Goal: Task Accomplishment & Management: Manage account settings

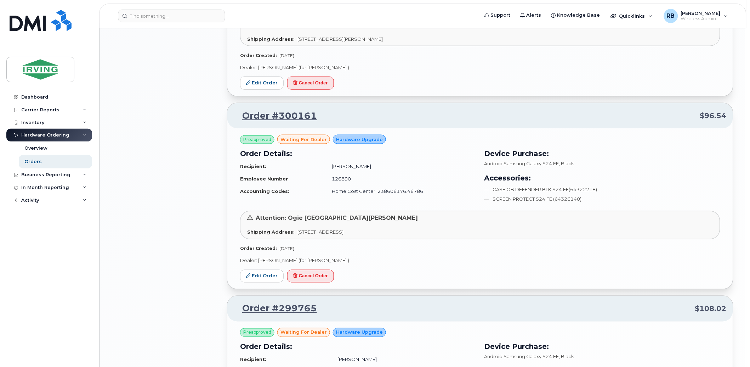
scroll to position [1049, 0]
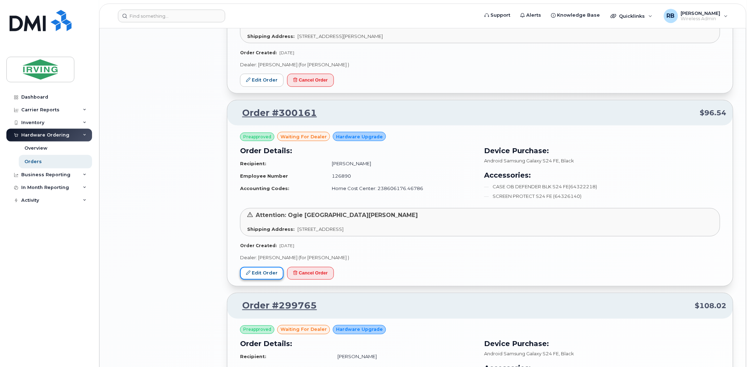
click at [276, 270] on link "Edit Order" at bounding box center [262, 273] width 44 height 13
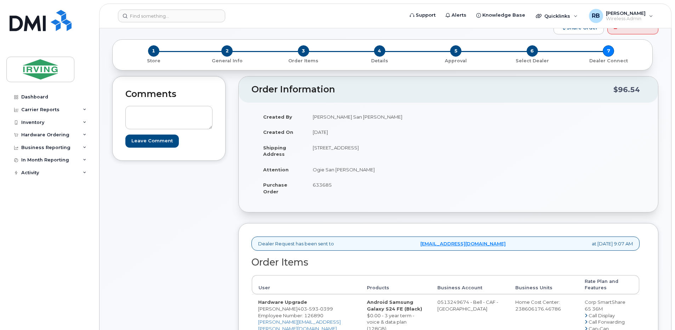
scroll to position [11, 0]
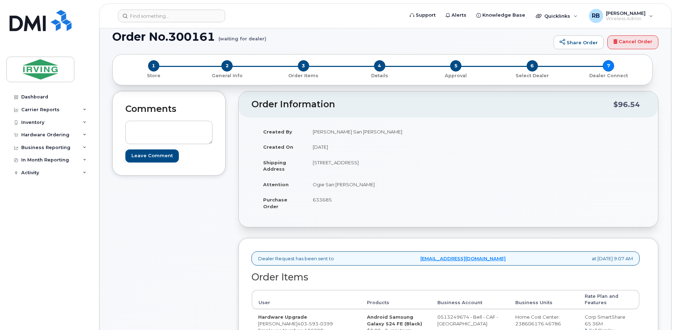
click at [182, 168] on div "Comments Leave Comment" at bounding box center [168, 133] width 113 height 85
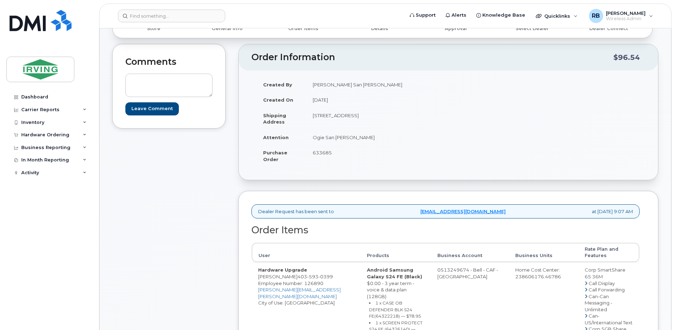
scroll to position [105, 0]
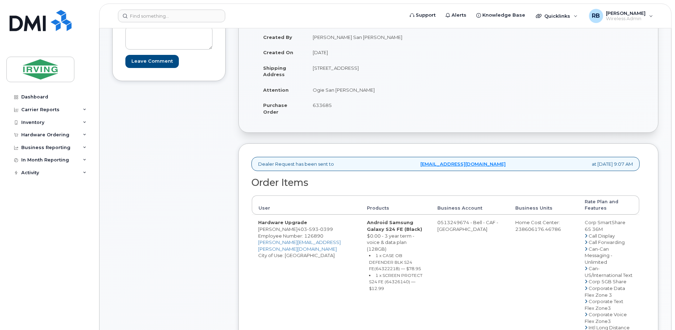
click at [396, 257] on small "1 x CASE OB DEFENDER BLK S24 FE(64322218) — $78.95" at bounding box center [395, 262] width 52 height 18
copy small "64322218"
click at [387, 277] on small "1 x SCREEN PROTECT S24 FE (64326140) — $12.99" at bounding box center [395, 282] width 53 height 18
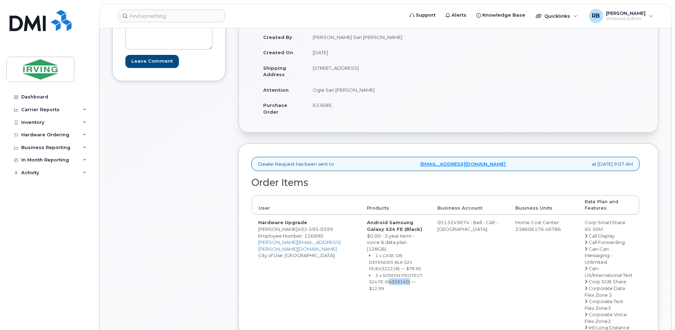
copy small "64326140"
drag, startPoint x: 439, startPoint y: 221, endPoint x: 467, endPoint y: 222, distance: 28.0
copy td "513249674"
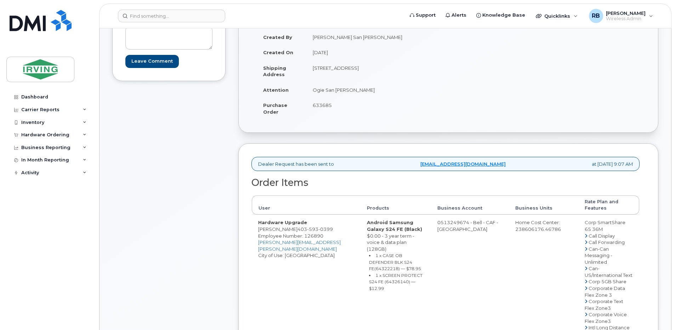
click at [391, 274] on small "1 x SCREEN PROTECT S24 FE (64326140) — $12.99" at bounding box center [395, 282] width 53 height 18
copy small "64326140"
